Goal: Transaction & Acquisition: Register for event/course

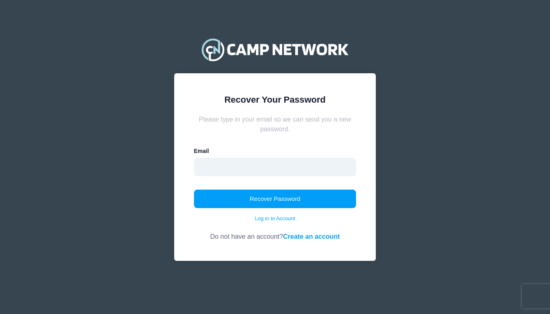
click at [248, 163] on input "email" at bounding box center [275, 167] width 162 height 19
type input "kathyterrell@me.com"
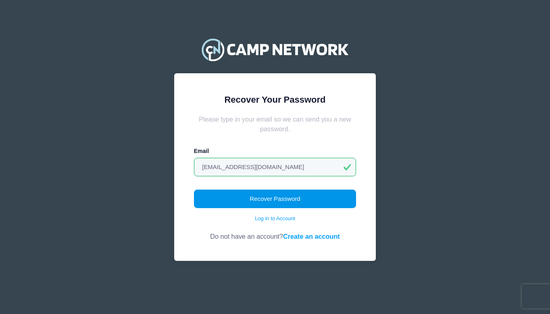
click at [281, 199] on button "Recover Password" at bounding box center [275, 199] width 162 height 19
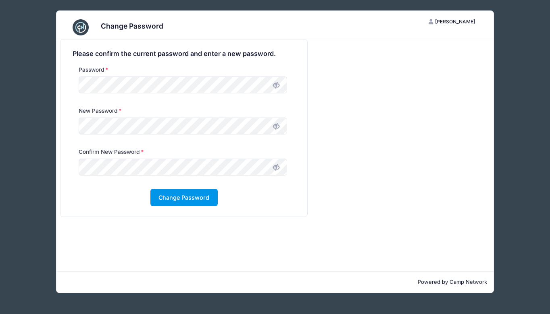
click at [173, 197] on button "Change Password" at bounding box center [183, 197] width 67 height 17
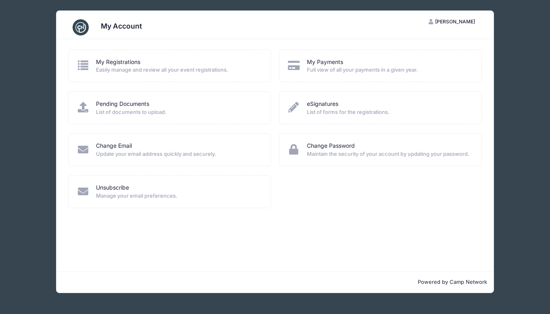
click at [90, 67] on div "My Registrations Easily manage and review all your event registrations." at bounding box center [169, 66] width 186 height 16
click at [114, 58] on link "My Registrations" at bounding box center [118, 62] width 44 height 8
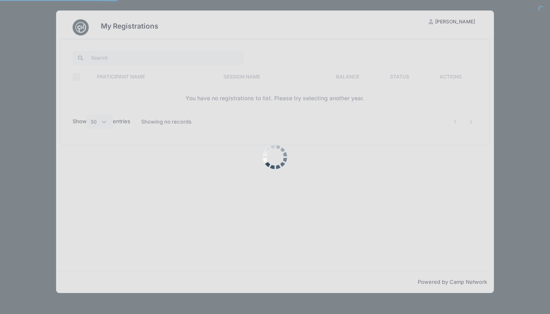
select select "50"
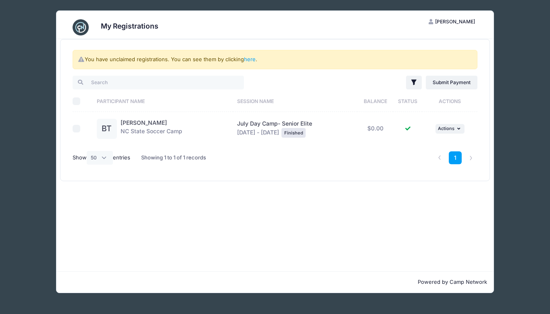
click at [462, 22] on span "Brock Terrell" at bounding box center [455, 22] width 40 height 6
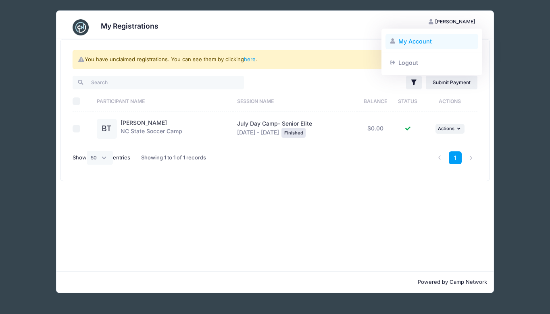
click at [418, 40] on link "My Account" at bounding box center [431, 41] width 93 height 15
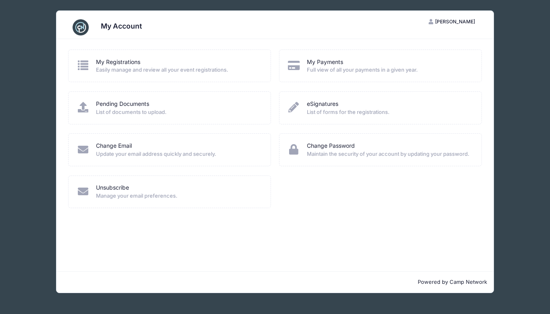
click at [87, 63] on icon at bounding box center [82, 65] width 13 height 10
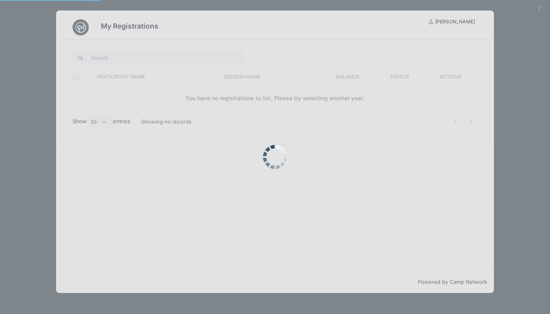
select select "50"
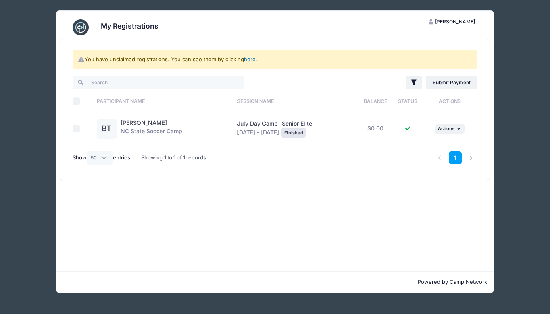
click at [249, 58] on link "here" at bounding box center [250, 59] width 12 height 6
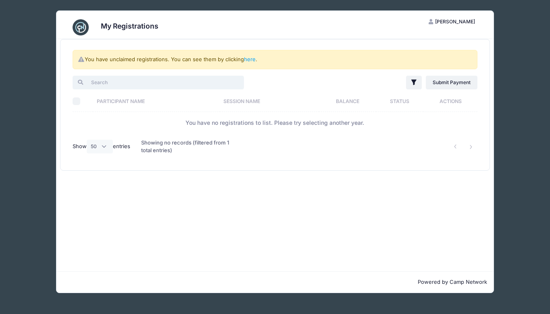
click at [114, 81] on input "search" at bounding box center [158, 83] width 171 height 14
type input "college id camp"
click at [78, 27] on img at bounding box center [81, 27] width 16 height 16
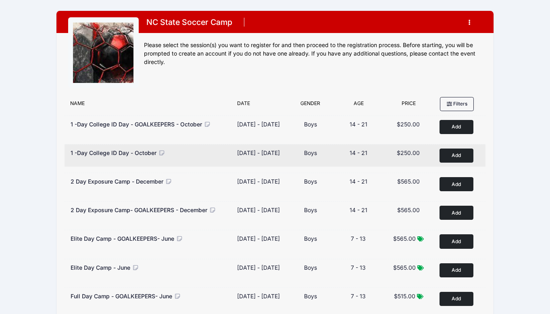
click at [460, 154] on button "Add to Cart" at bounding box center [456, 156] width 34 height 14
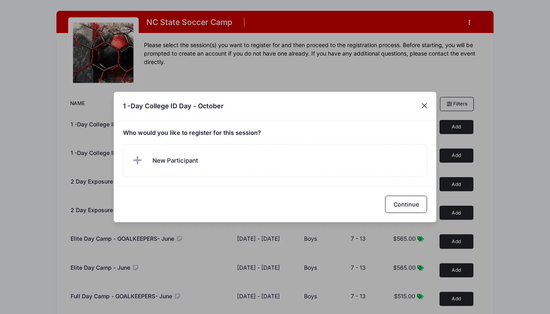
click at [426, 106] on button "Close" at bounding box center [424, 106] width 15 height 15
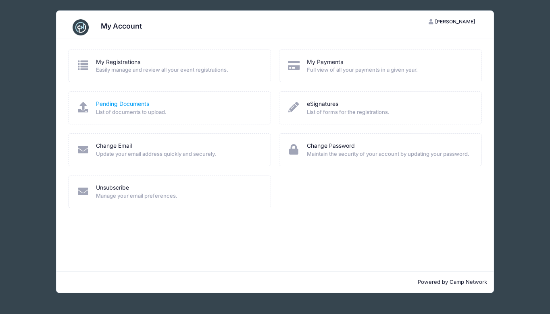
click at [127, 102] on link "Pending Documents" at bounding box center [122, 104] width 53 height 8
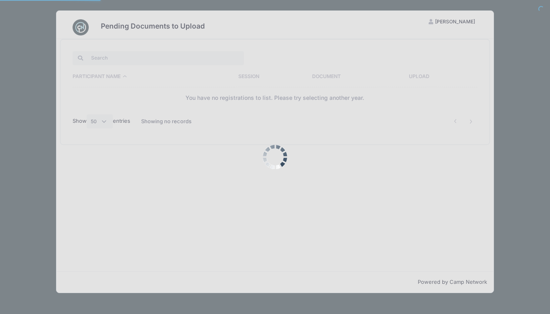
select select "50"
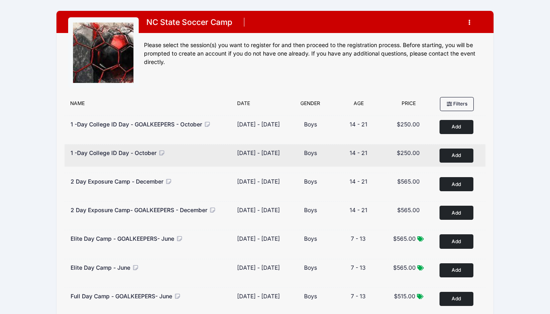
click at [451, 159] on button "Add to Cart" at bounding box center [456, 156] width 34 height 14
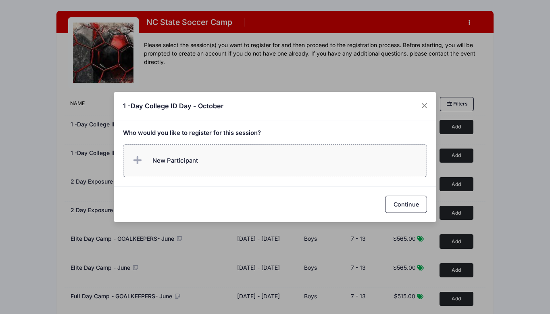
click at [144, 158] on span at bounding box center [139, 161] width 16 height 16
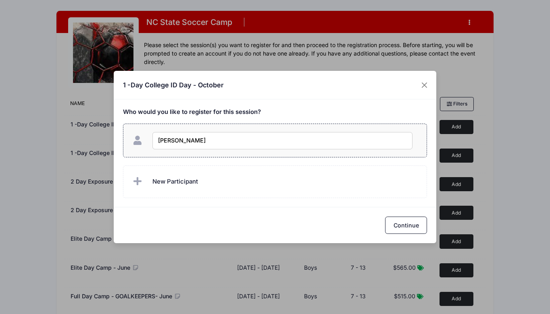
type input "Brock Terrell"
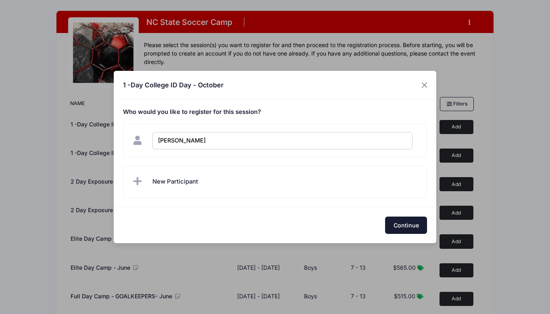
checkbox input "true"
click at [402, 221] on button "Continue" at bounding box center [406, 225] width 42 height 17
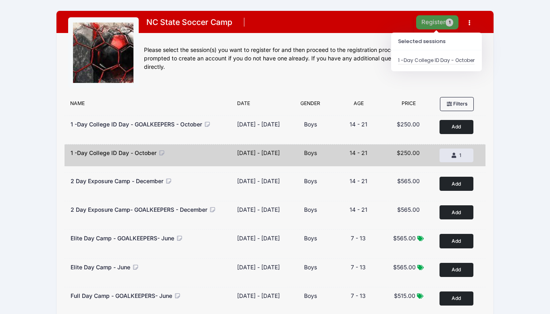
click at [449, 20] on span "1" at bounding box center [449, 23] width 8 height 8
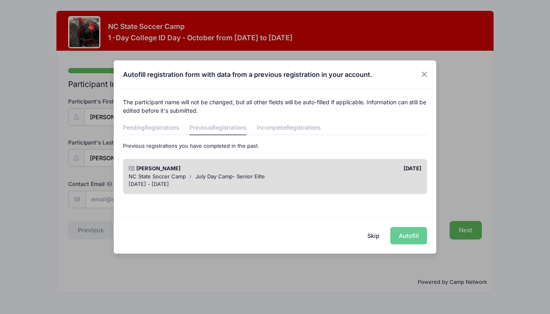
click at [269, 171] on div "Brock Terrell" at bounding box center [200, 169] width 150 height 8
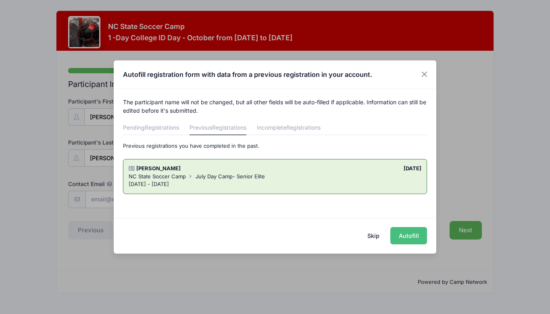
click at [406, 234] on button "Autofill" at bounding box center [408, 235] width 37 height 17
type input "kathyterrell@me.com"
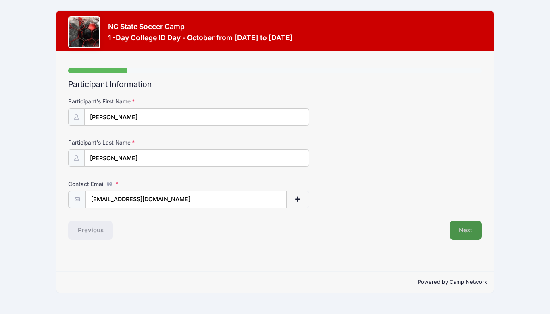
click at [467, 227] on button "Next" at bounding box center [465, 230] width 33 height 19
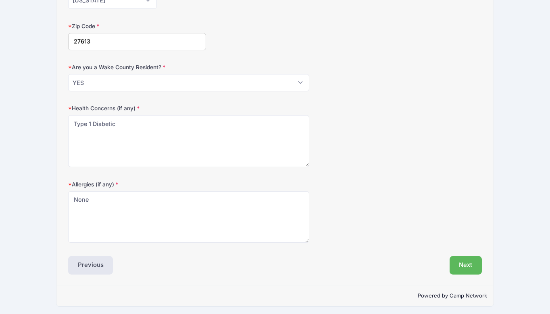
scroll to position [240, 0]
click at [461, 261] on button "Next" at bounding box center [465, 266] width 33 height 19
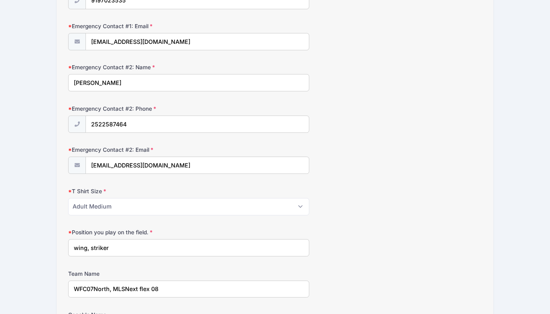
scroll to position [284, 0]
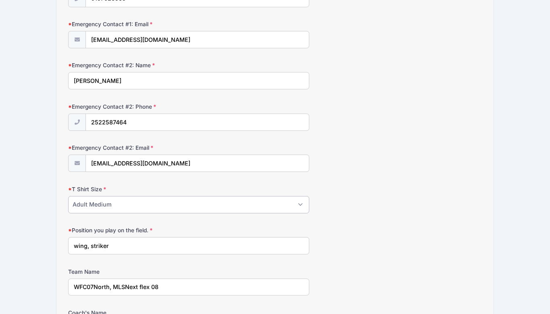
select select "Adult Large"
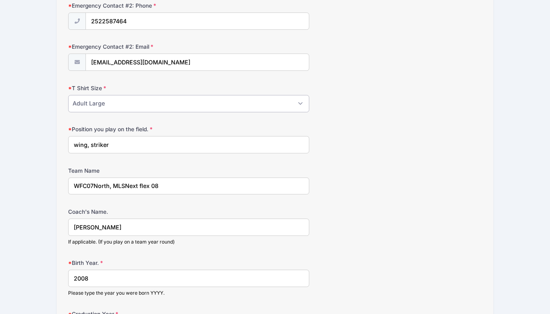
scroll to position [393, 0]
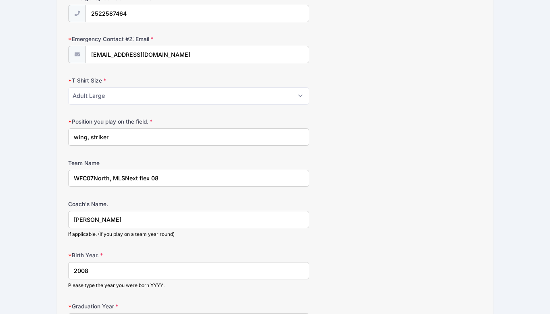
click at [119, 135] on input "wing, striker" at bounding box center [188, 137] width 241 height 17
type input "wing, striker, forward"
click at [87, 176] on input "WFC07North, MLSNext flex 08" at bounding box center [188, 178] width 241 height 17
type input "WFC MLS Next 08, UPSL"
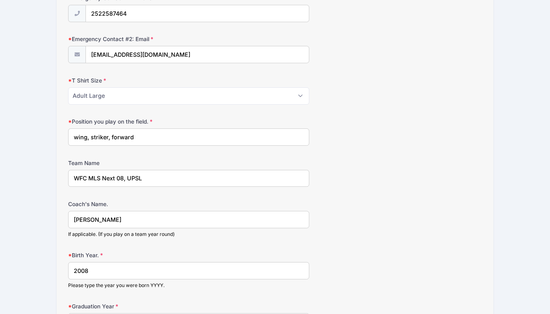
click at [111, 216] on input "Kevin Burke" at bounding box center [188, 219] width 241 height 17
type input "Rocco Strazella"
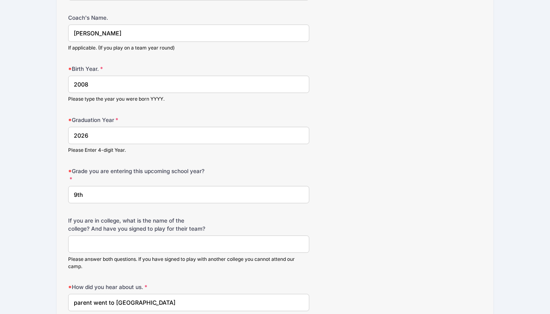
scroll to position [595, 0]
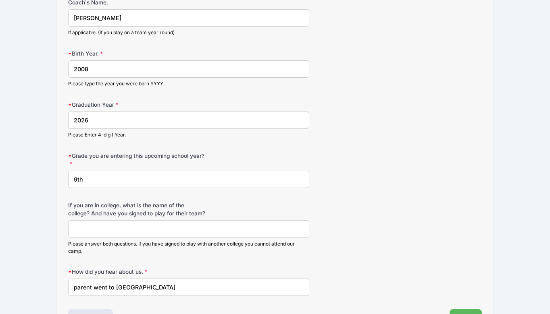
click at [88, 179] on input "9th" at bounding box center [188, 179] width 241 height 17
type input "12th"
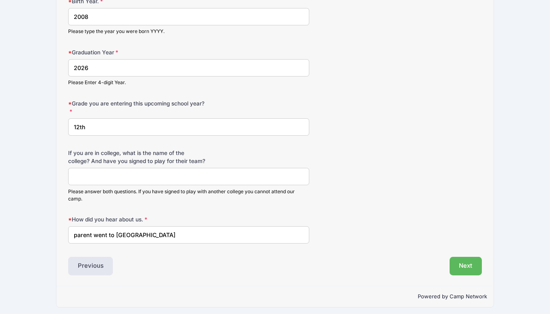
scroll to position [647, 0]
click at [101, 232] on input "parent went to NCSU" at bounding box center [188, 235] width 241 height 17
type input "Kurt Sokolowski"
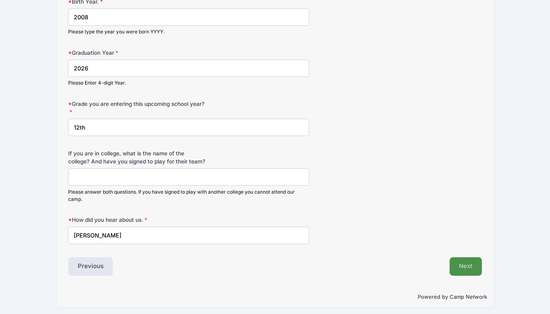
click at [462, 260] on button "Next" at bounding box center [465, 267] width 33 height 19
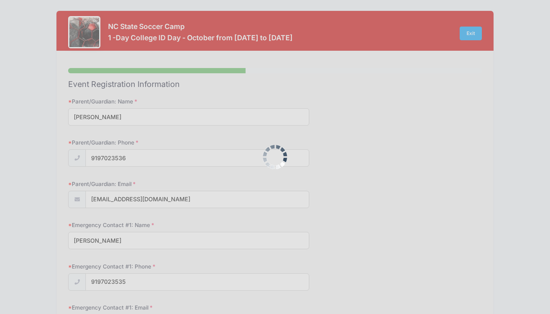
scroll to position [0, 0]
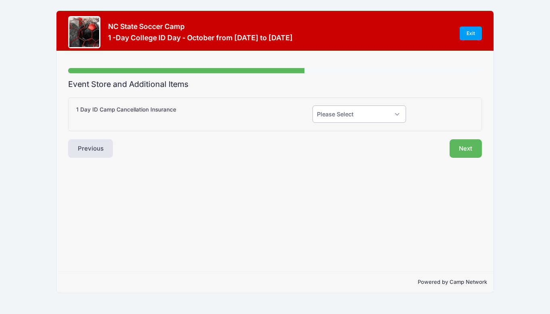
select select "1"
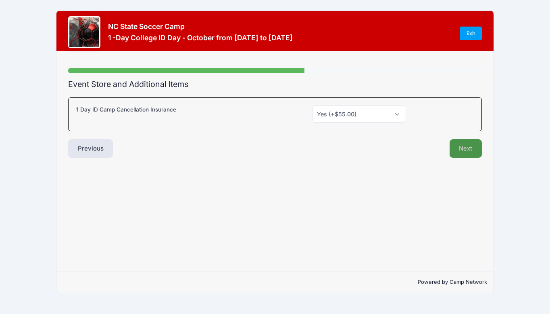
click at [464, 148] on button "Next" at bounding box center [465, 148] width 33 height 19
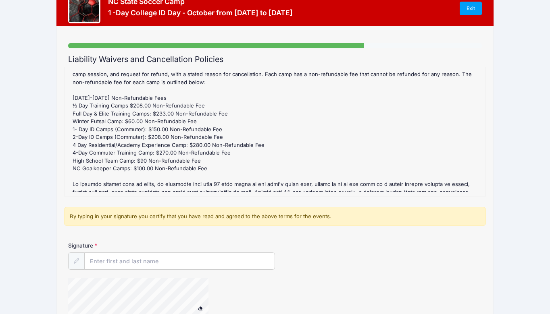
scroll to position [72, 0]
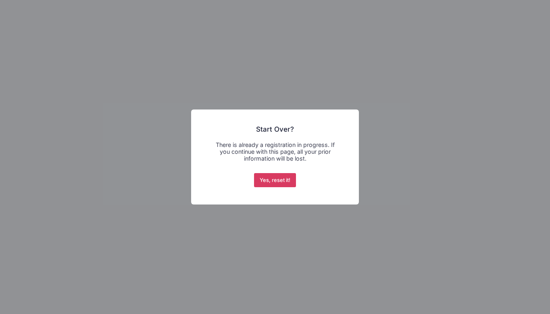
click at [279, 179] on button "Yes, reset it!" at bounding box center [275, 180] width 42 height 15
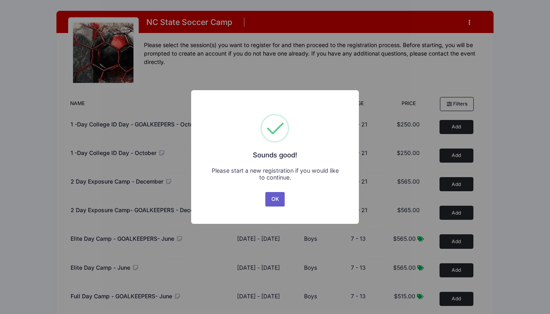
click at [276, 195] on button "OK" at bounding box center [274, 199] width 19 height 15
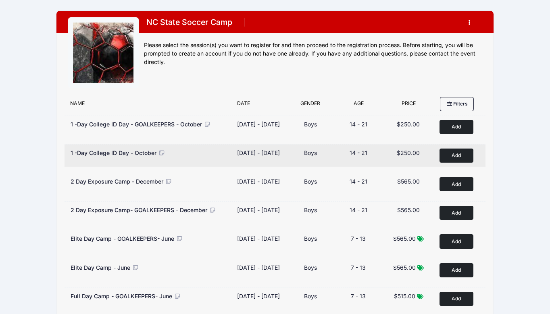
click at [464, 155] on button "Add to Cart" at bounding box center [456, 156] width 34 height 14
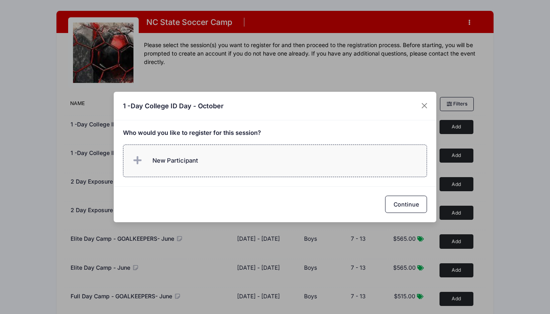
click at [278, 159] on label "New Participant" at bounding box center [275, 161] width 304 height 33
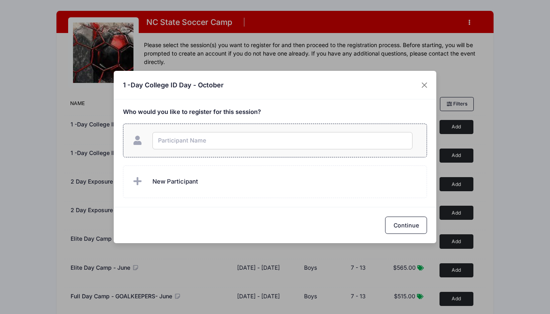
type input "R"
type input "Brock Terrell"
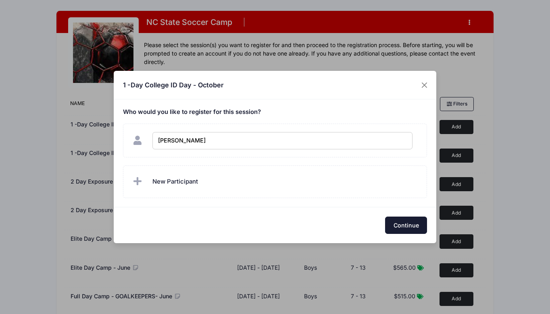
checkbox input "true"
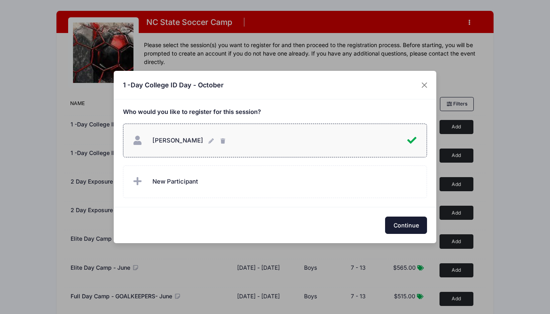
click at [401, 223] on button "Continue" at bounding box center [406, 225] width 42 height 17
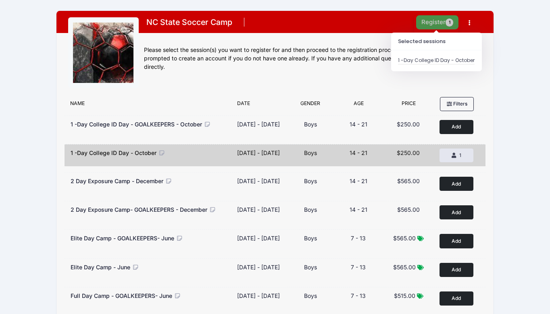
click at [444, 18] on button "Register 1" at bounding box center [437, 22] width 43 height 14
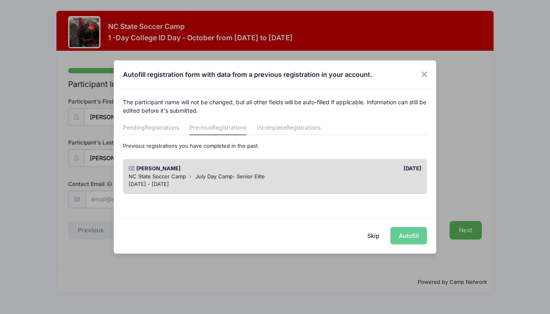
click at [318, 165] on div "[DATE]" at bounding box center [350, 169] width 150 height 8
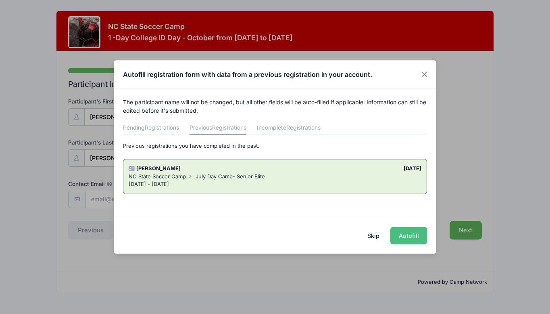
click at [408, 237] on button "Autofill" at bounding box center [408, 235] width 37 height 17
type input "[EMAIL_ADDRESS][DOMAIN_NAME]"
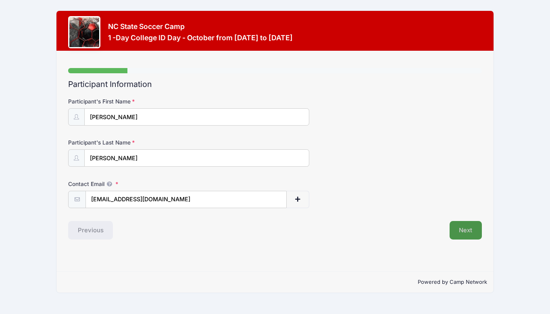
click at [460, 229] on button "Next" at bounding box center [465, 230] width 33 height 19
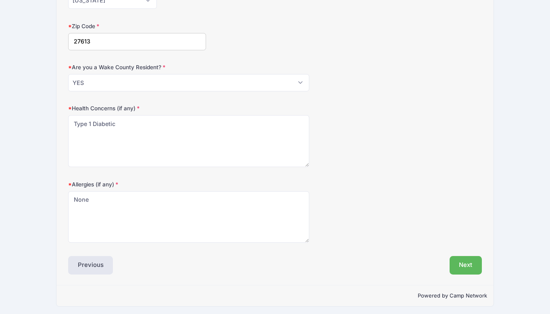
scroll to position [240, 0]
click at [462, 262] on button "Next" at bounding box center [465, 266] width 33 height 19
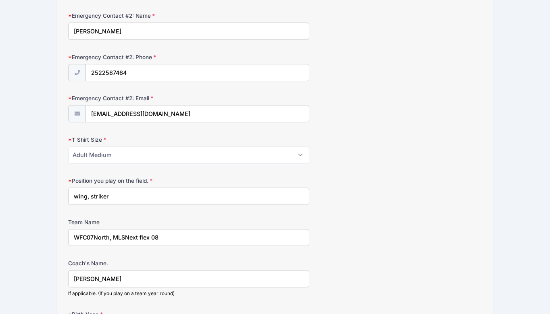
scroll to position [349, 0]
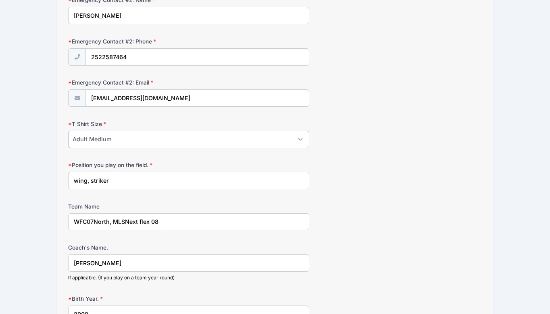
select select "Adult Large"
click at [130, 180] on input "wing, striker" at bounding box center [188, 180] width 241 height 17
type input "wing, striker, forward"
click at [146, 220] on input "WFC07North, MLSNext flex 08" at bounding box center [188, 222] width 241 height 17
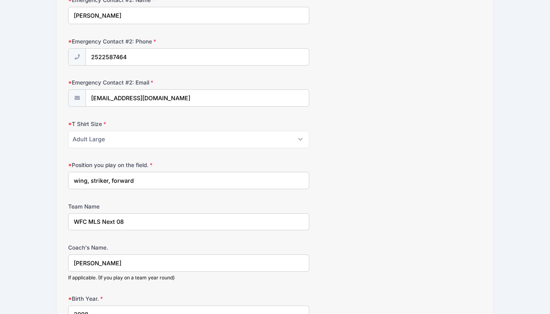
type input "WFC MLS Next 08"
click at [130, 262] on input "Kevin Burke" at bounding box center [188, 263] width 241 height 17
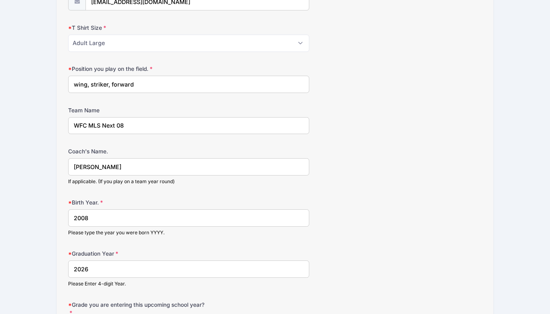
scroll to position [472, 0]
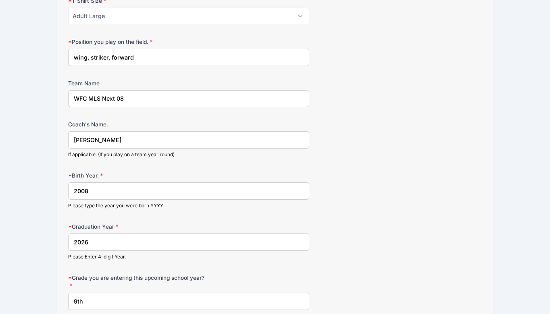
type input "Rocco Strazella"
click at [101, 240] on input "2026" at bounding box center [188, 242] width 241 height 17
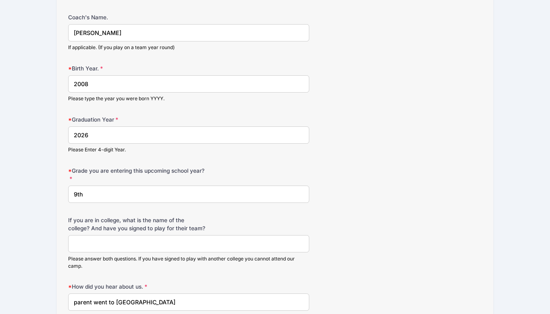
scroll to position [600, 0]
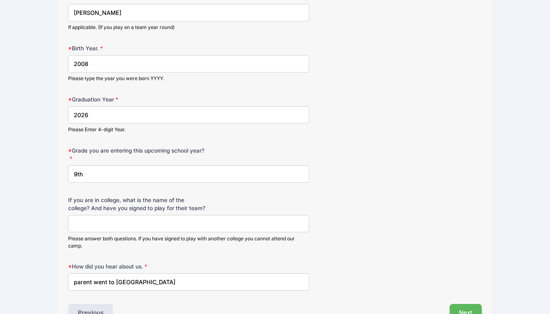
click at [93, 174] on input "9th" at bounding box center [188, 174] width 241 height 17
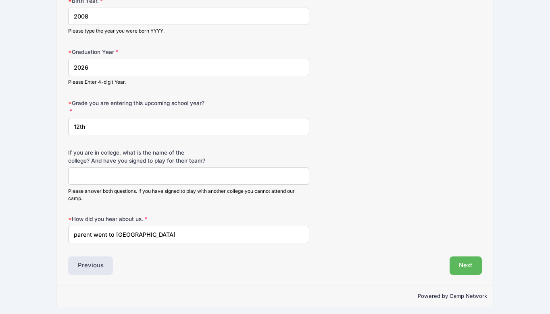
scroll to position [647, 0]
type input "12th"
click at [118, 227] on input "parent went to NCSU" at bounding box center [188, 235] width 241 height 17
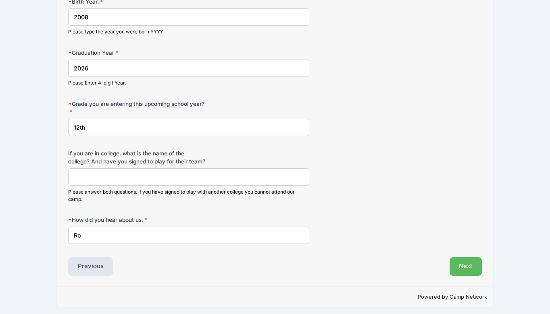
type input "R"
type input "Kurt Sokolowski"
click at [470, 259] on button "Next" at bounding box center [465, 267] width 33 height 19
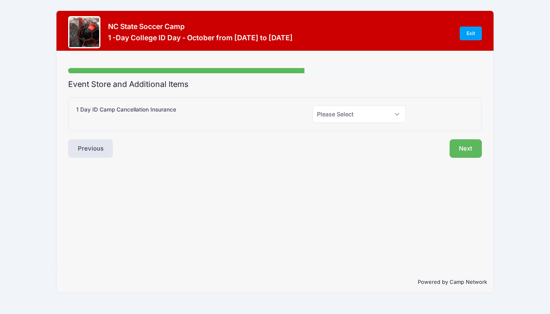
scroll to position [0, 0]
select select "0"
click at [464, 145] on button "Next" at bounding box center [465, 148] width 33 height 19
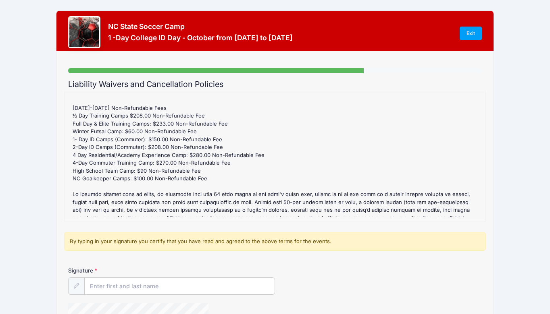
scroll to position [60, 0]
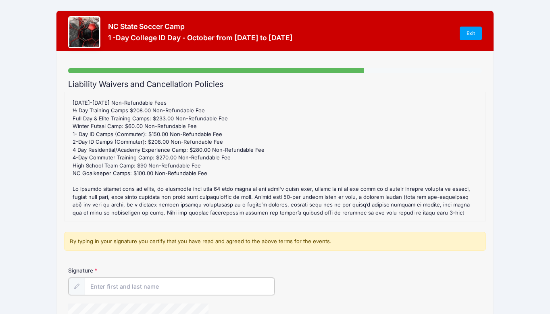
click at [115, 290] on input "Signature" at bounding box center [180, 286] width 190 height 17
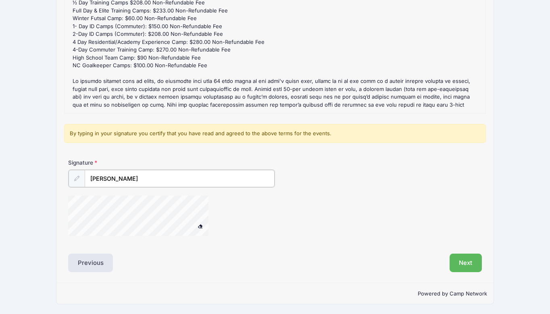
scroll to position [108, 0]
click at [100, 240] on div "Signature Kathy Terrell" at bounding box center [275, 201] width 422 height 85
type input "Kathy Terrell"
click at [461, 260] on button "Next" at bounding box center [465, 263] width 33 height 19
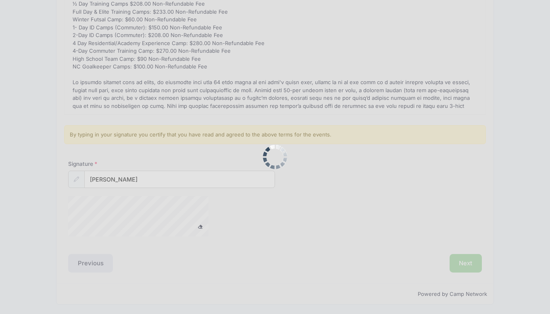
scroll to position [0, 0]
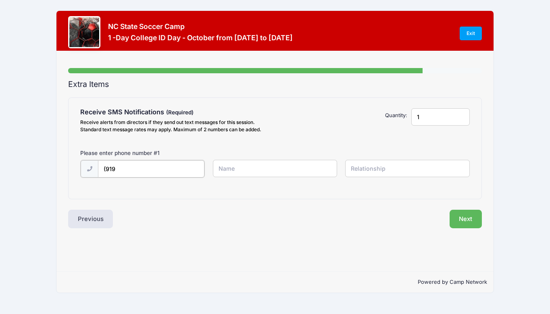
type input "(919) 702-3536"
type input "z"
type input "Kathy Terrell"
click at [364, 170] on input "text" at bounding box center [407, 168] width 125 height 17
type input "Mom"
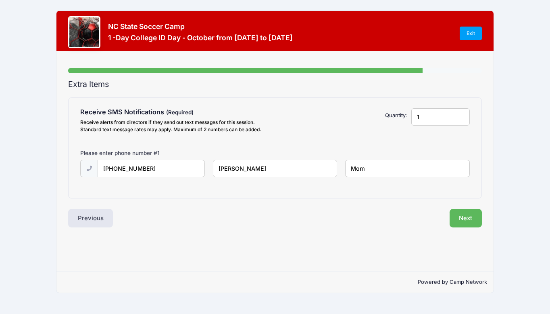
click at [462, 117] on input "1" at bounding box center [440, 116] width 58 height 17
type input "2"
click at [461, 115] on input "2" at bounding box center [440, 116] width 58 height 17
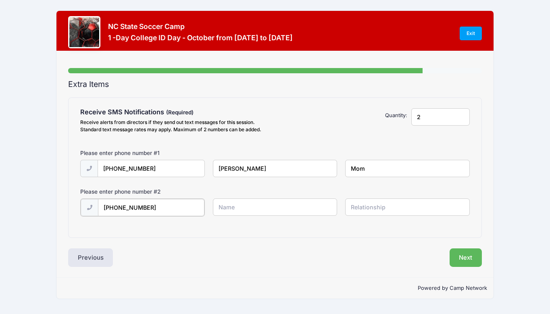
type input "(919) 702-3535"
type input "Sean Terrell"
type input "Dad"
click at [468, 260] on button "Next" at bounding box center [465, 257] width 33 height 19
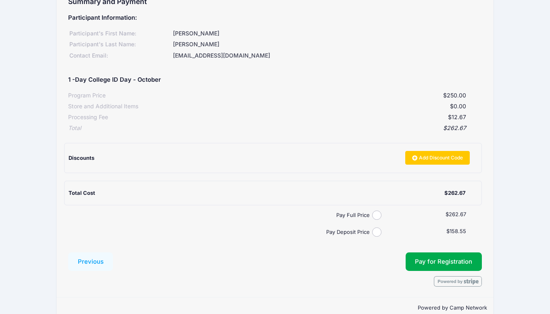
scroll to position [83, 0]
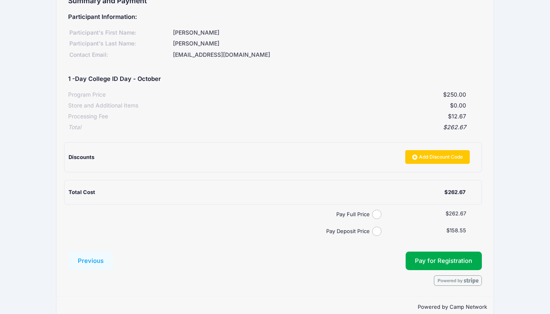
click at [372, 228] on label "Pay Deposit Price" at bounding box center [221, 232] width 301 height 8
click at [372, 227] on input "Pay Deposit Price" at bounding box center [376, 231] width 9 height 9
radio input "true"
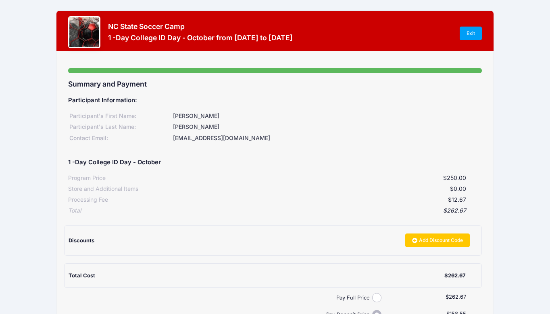
scroll to position [0, 0]
click at [468, 34] on link "Exit" at bounding box center [471, 34] width 23 height 14
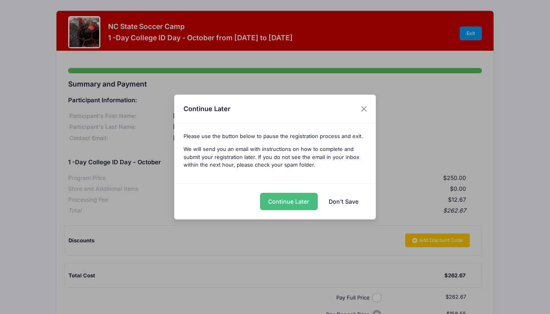
click at [292, 201] on button "Continue Later" at bounding box center [289, 201] width 58 height 17
